Goal: Navigation & Orientation: Find specific page/section

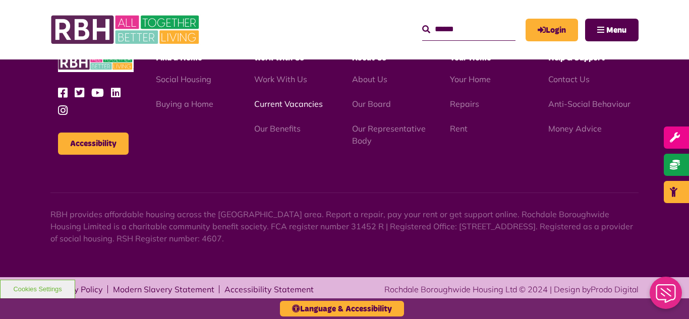
scroll to position [782, 0]
click at [296, 104] on link "Current Vacancies" at bounding box center [288, 104] width 69 height 10
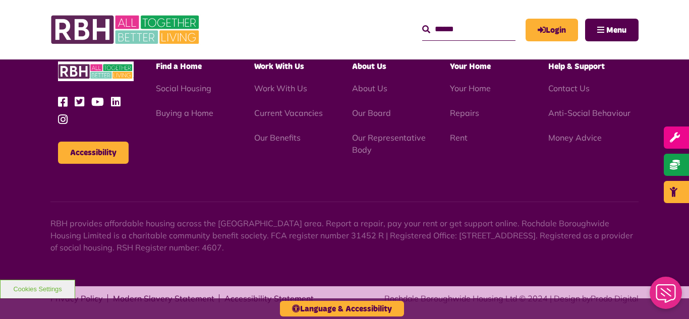
scroll to position [1444, 0]
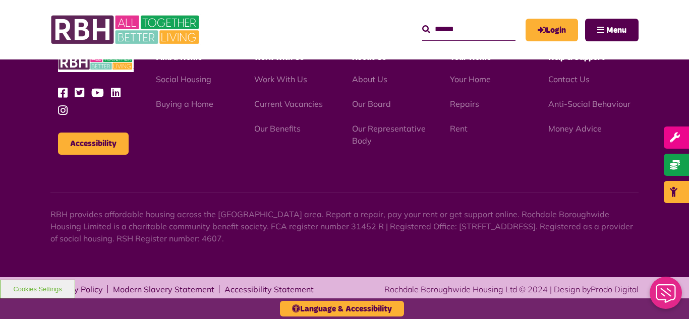
click at [345, 146] on div "About Us About Us Our Board Our Representative Body" at bounding box center [394, 99] width 98 height 94
click at [382, 130] on link "Our Representative Body" at bounding box center [389, 135] width 74 height 22
